Goal: Obtain resource: Obtain resource

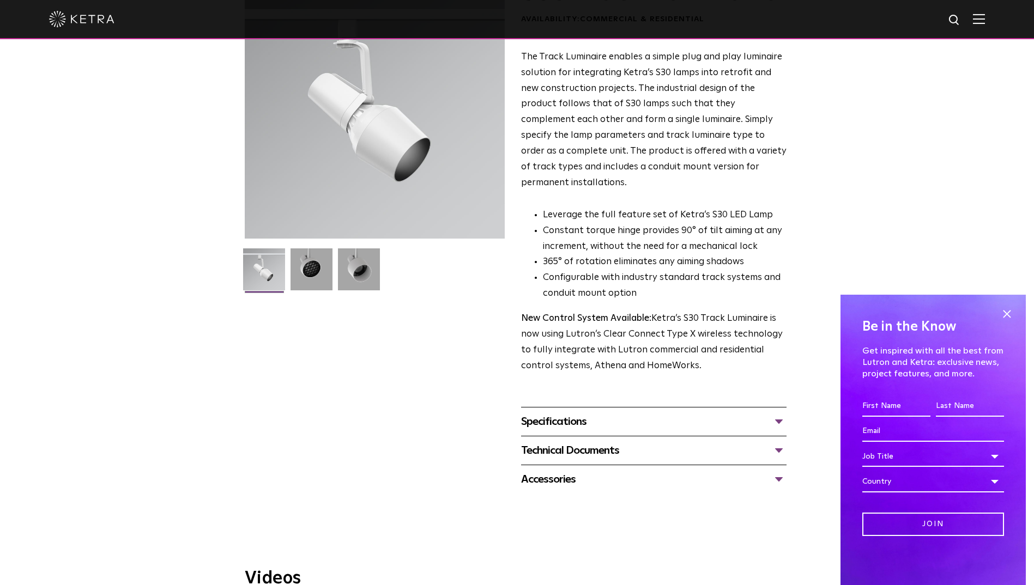
scroll to position [109, 0]
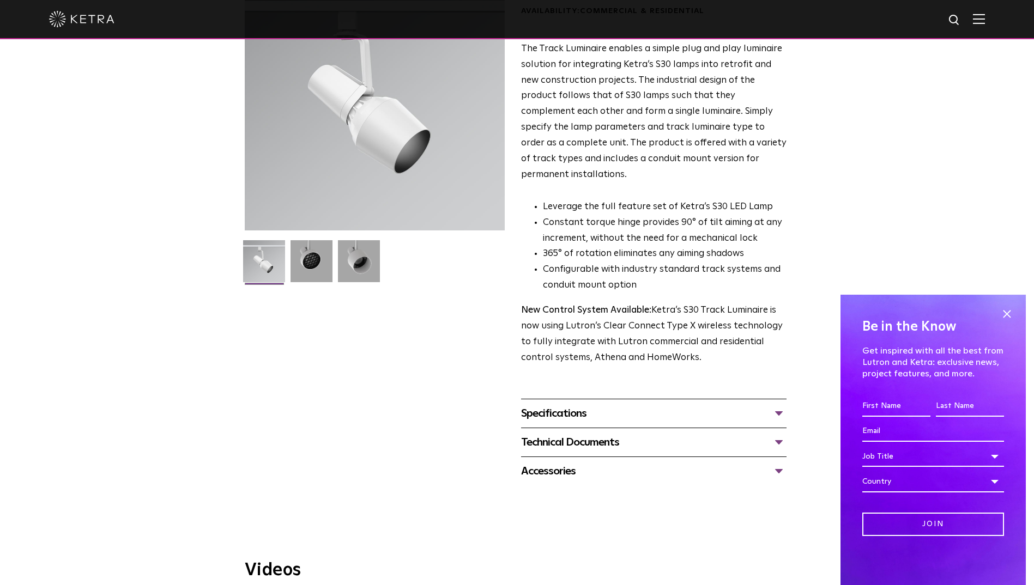
click at [592, 405] on div "Specifications" at bounding box center [653, 413] width 265 height 17
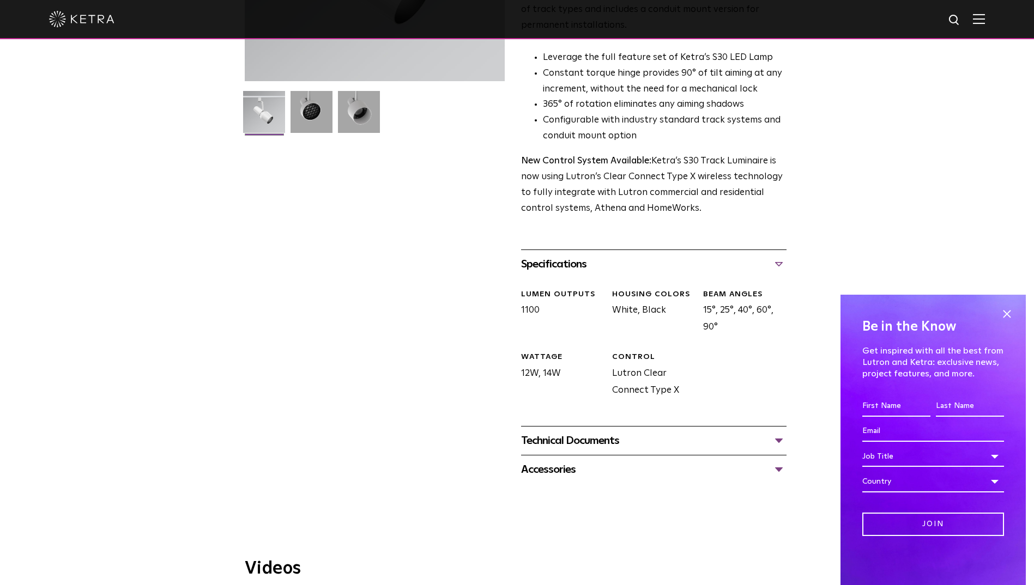
scroll to position [272, 0]
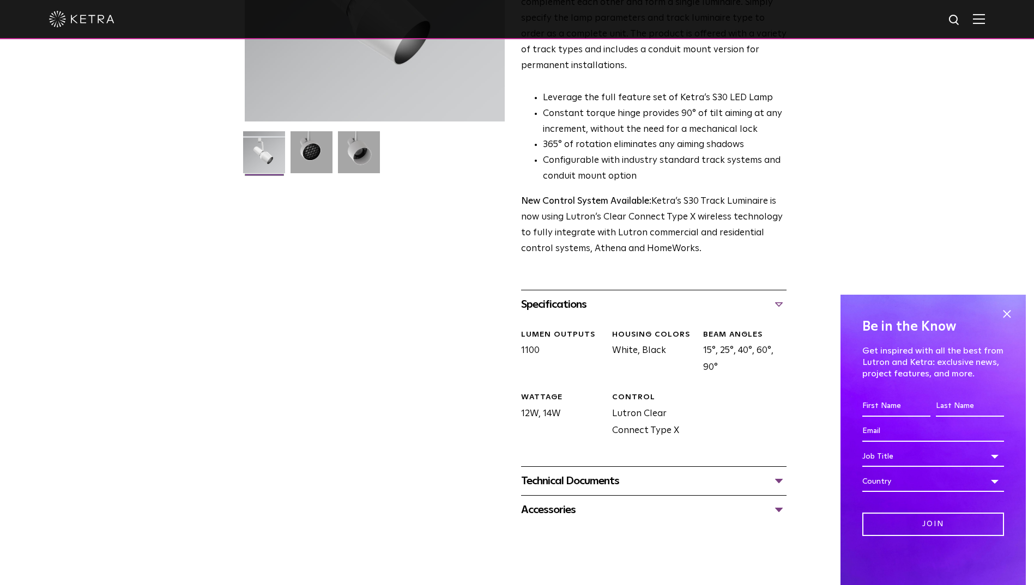
click at [617, 472] on div "Technical Documents" at bounding box center [653, 480] width 265 height 17
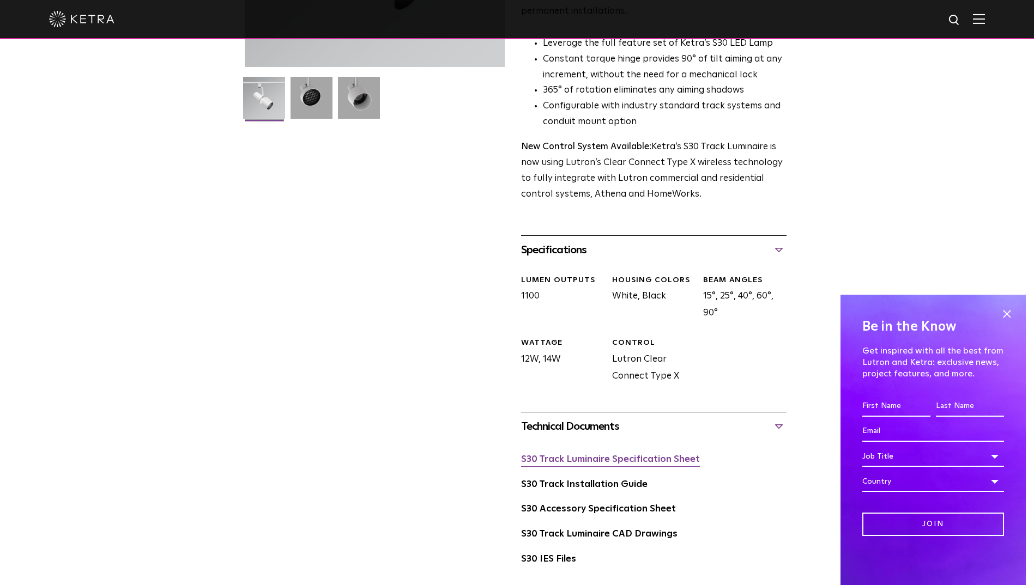
click at [633, 455] on link "S30 Track Luminaire Specification Sheet" at bounding box center [610, 459] width 179 height 9
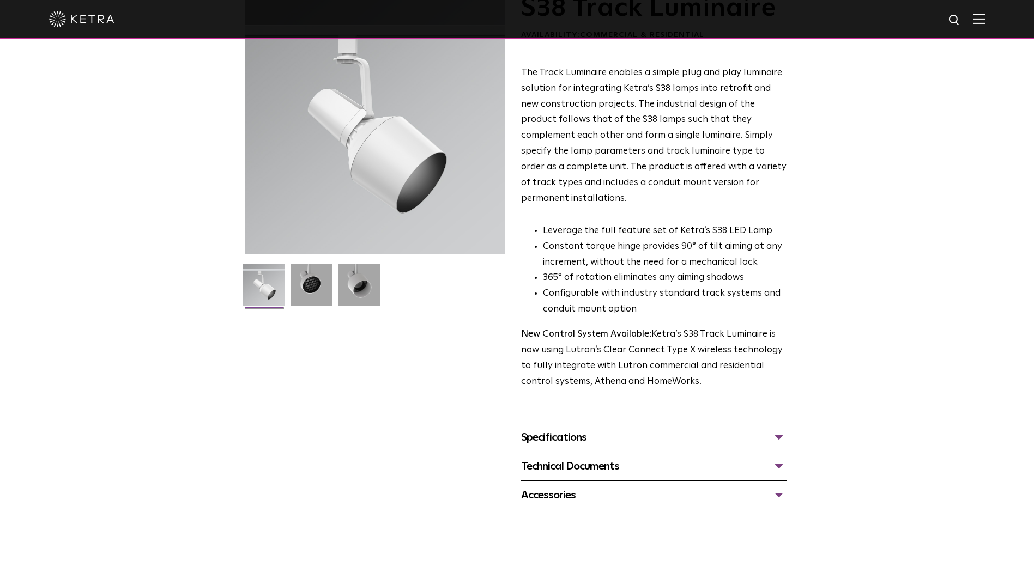
scroll to position [163, 0]
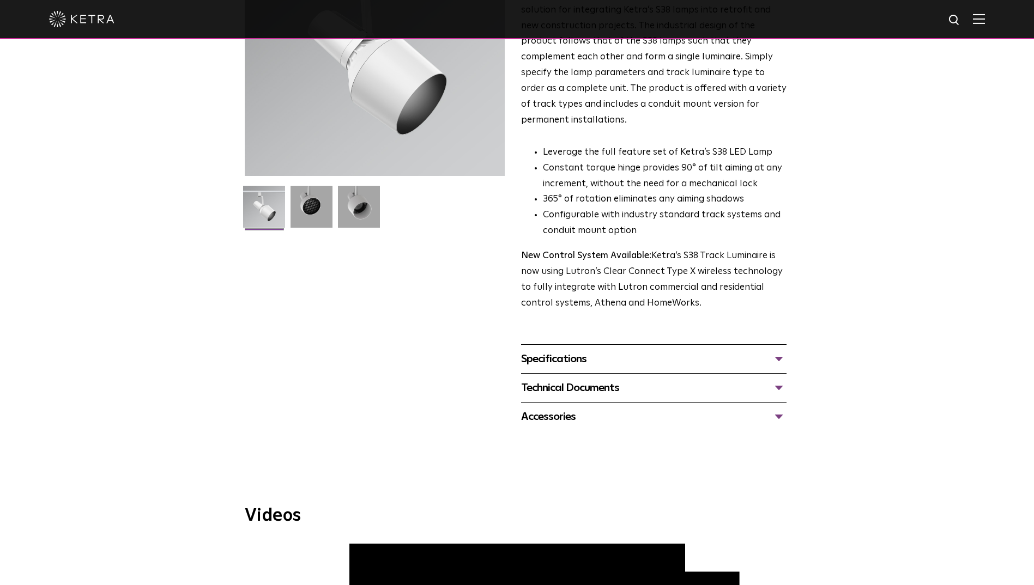
click at [682, 353] on div "Specifications LUMEN OUTPUTS 1100 BEAM ANGLES 10°, 25°, 40°, 60° WATTAGE 12W, 1…" at bounding box center [653, 358] width 265 height 29
click at [752, 350] on div "Specifications" at bounding box center [653, 358] width 265 height 17
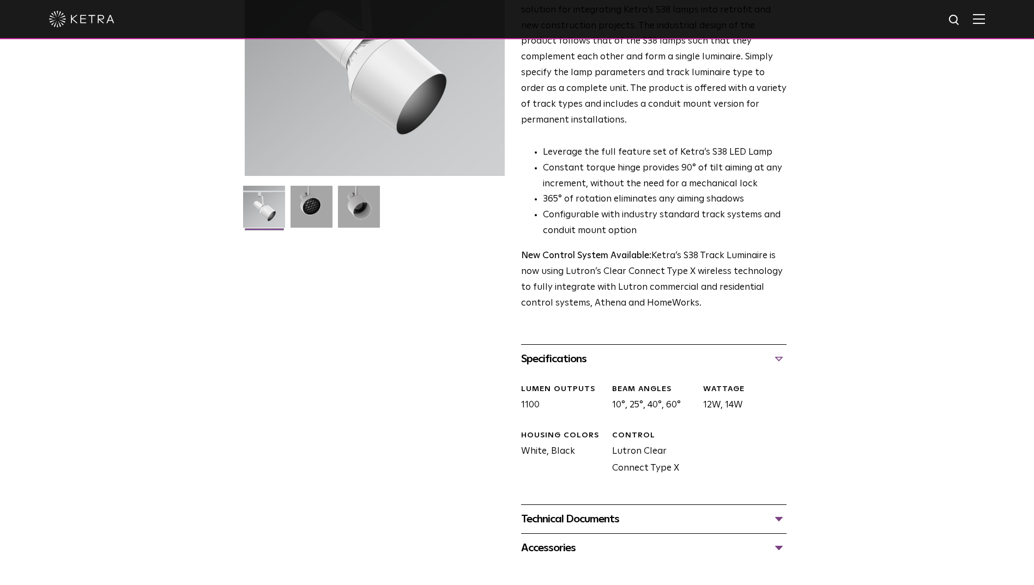
click at [739, 511] on div "Technical Documents" at bounding box center [653, 519] width 265 height 17
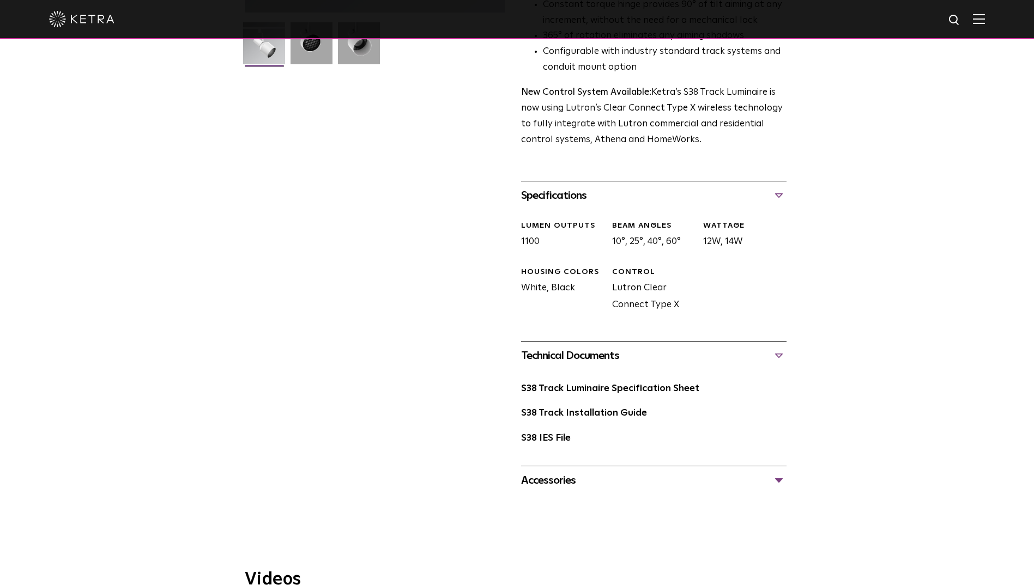
scroll to position [381, 0]
